Goal: Transaction & Acquisition: Purchase product/service

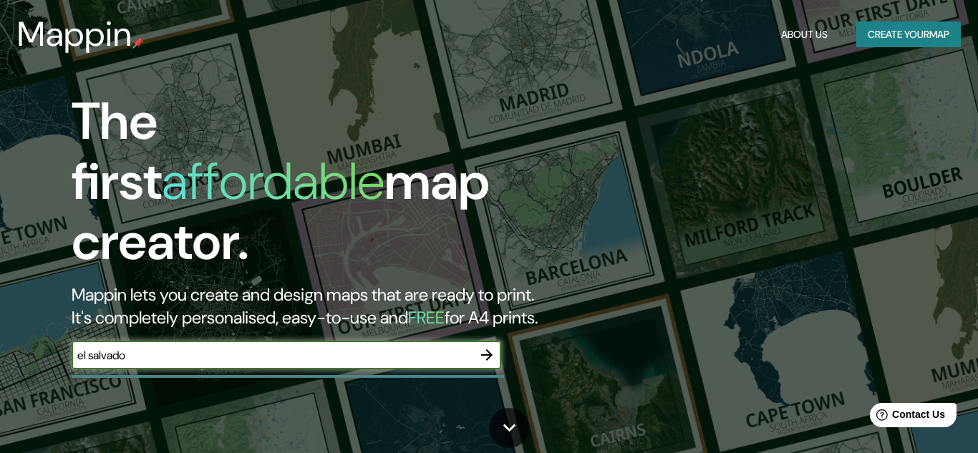
type input "[GEOGRAPHIC_DATA]"
click at [489, 347] on icon "button" at bounding box center [486, 355] width 17 height 17
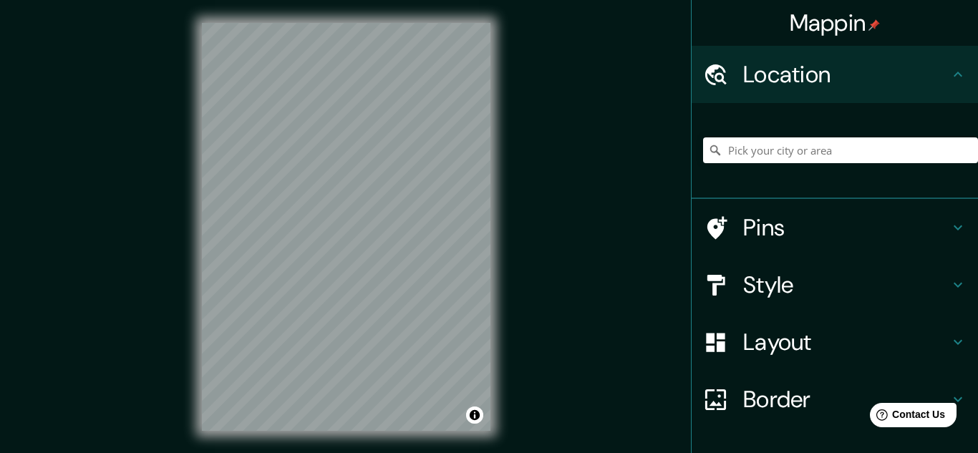
click at [923, 72] on h4 "Location" at bounding box center [847, 74] width 206 height 29
click at [834, 155] on input "Pick your city or area" at bounding box center [840, 151] width 275 height 26
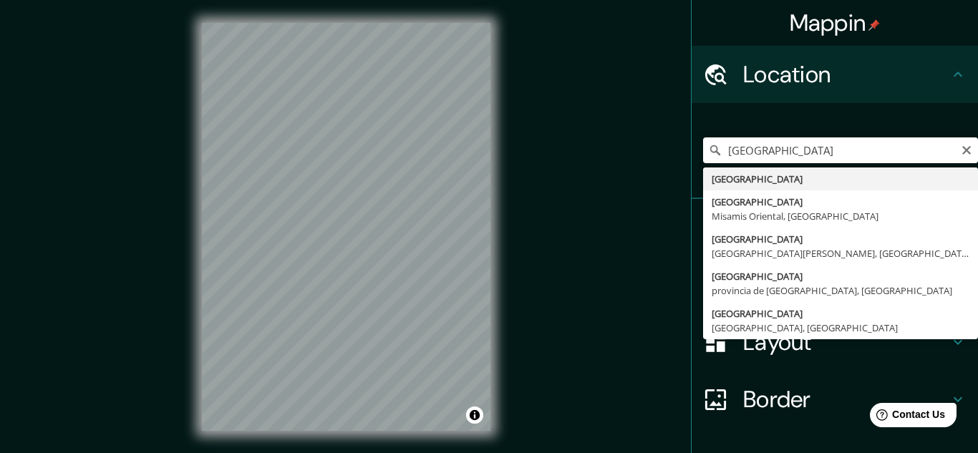
type input "[GEOGRAPHIC_DATA]"
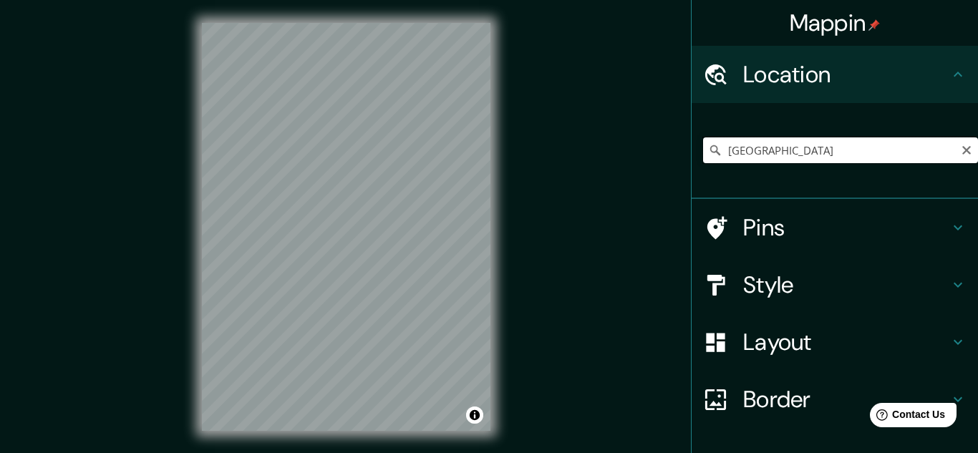
click at [885, 145] on input "[GEOGRAPHIC_DATA]" at bounding box center [840, 151] width 275 height 26
click at [795, 237] on h4 "Pins" at bounding box center [847, 227] width 206 height 29
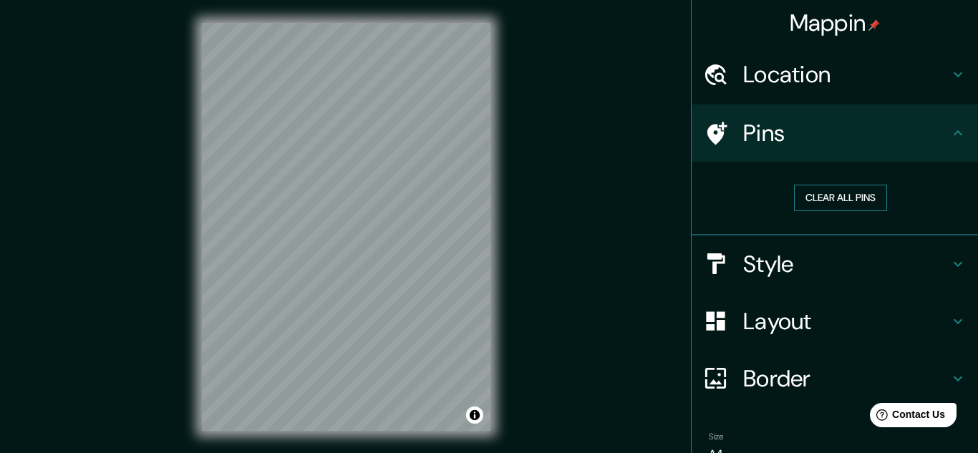
click at [818, 195] on button "Clear all pins" at bounding box center [840, 198] width 93 height 27
